Goal: Find specific page/section: Find specific page/section

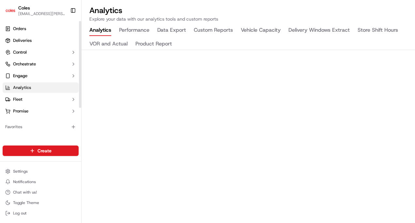
click at [29, 89] on span "Analytics" at bounding box center [22, 88] width 18 height 6
click at [38, 12] on span "[EMAIL_ADDRESS][PERSON_NAME][PERSON_NAME][DOMAIN_NAME]" at bounding box center [41, 13] width 47 height 5
click at [37, 29] on link "Orders" at bounding box center [41, 29] width 76 height 10
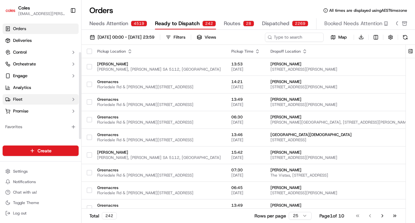
scroll to position [44, 0]
